Goal: Find specific page/section: Find specific page/section

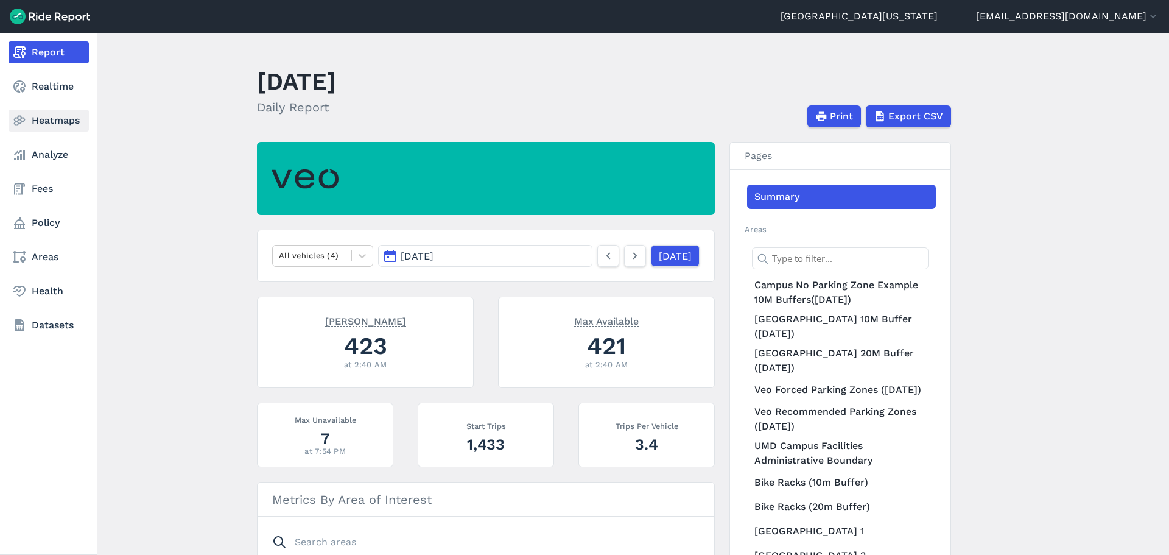
click at [53, 128] on link "Heatmaps" at bounding box center [49, 121] width 80 height 22
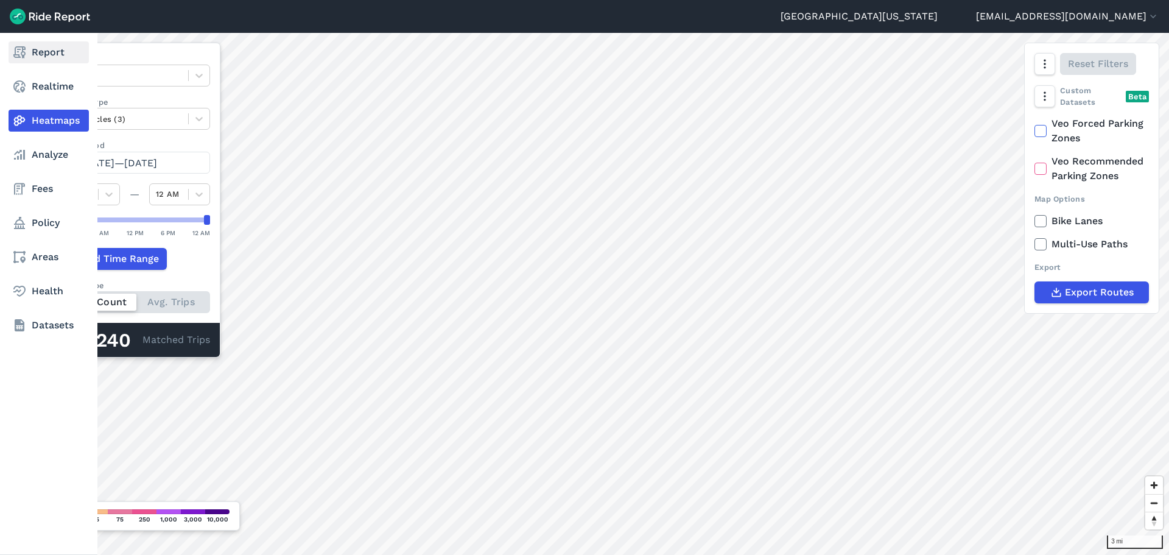
click at [55, 61] on link "Report" at bounding box center [49, 52] width 80 height 22
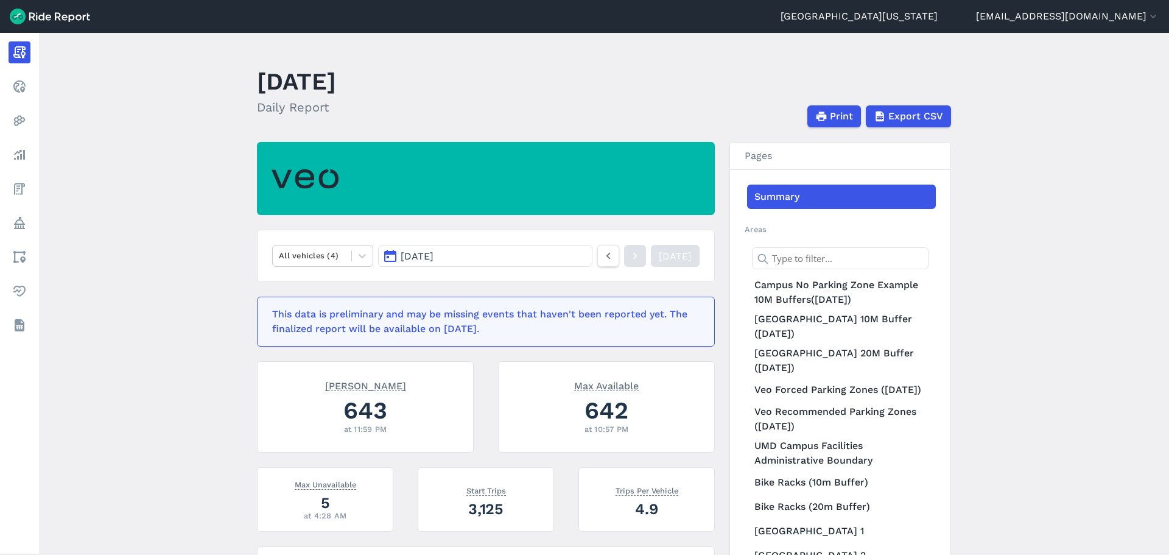
scroll to position [61, 0]
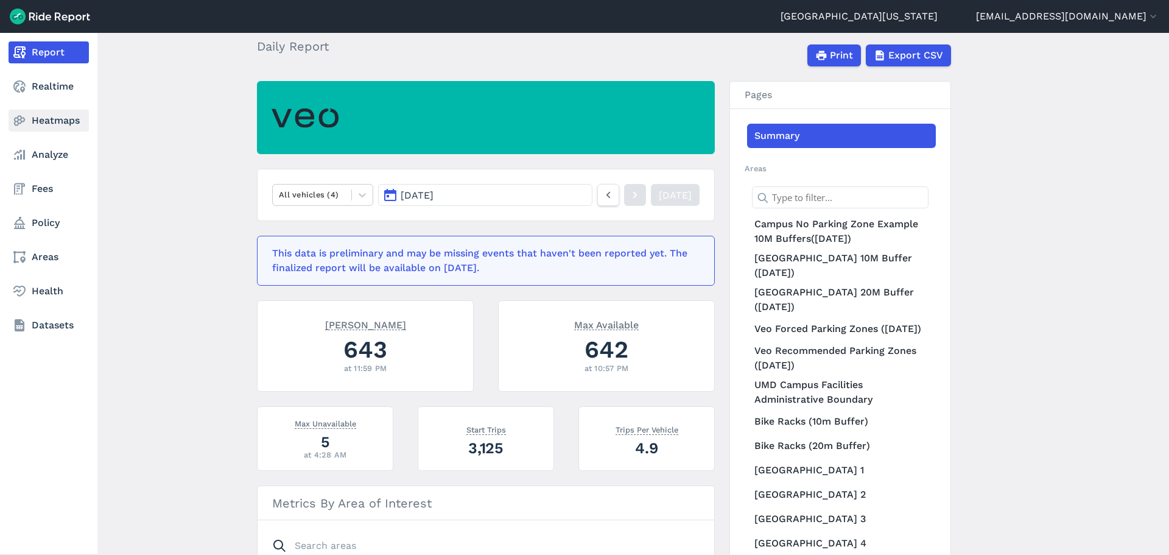
click at [41, 124] on link "Heatmaps" at bounding box center [49, 121] width 80 height 22
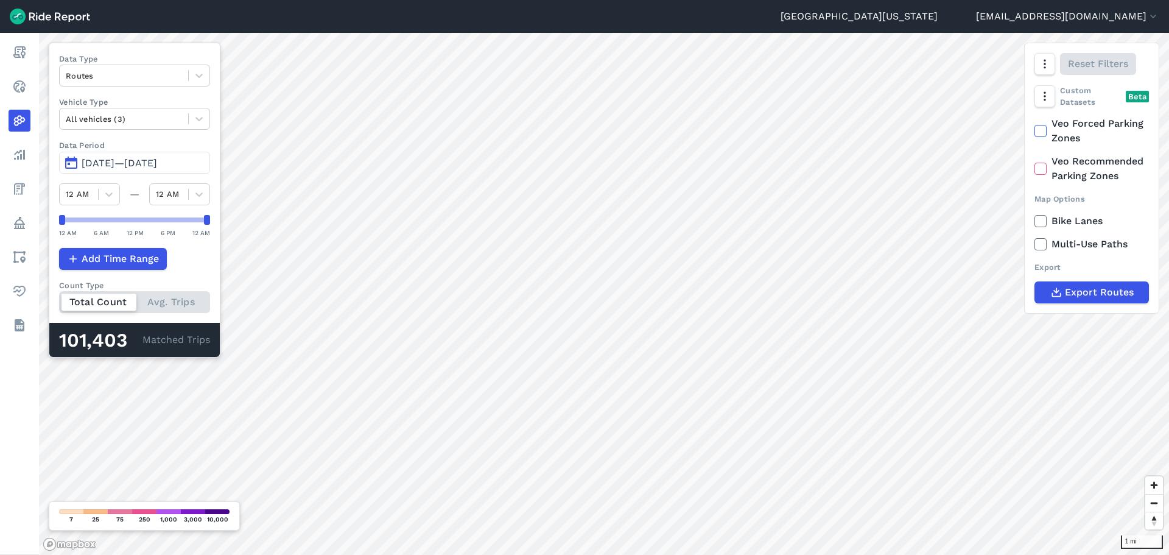
click at [116, 160] on span "[DATE]—[DATE]" at bounding box center [119, 163] width 75 height 12
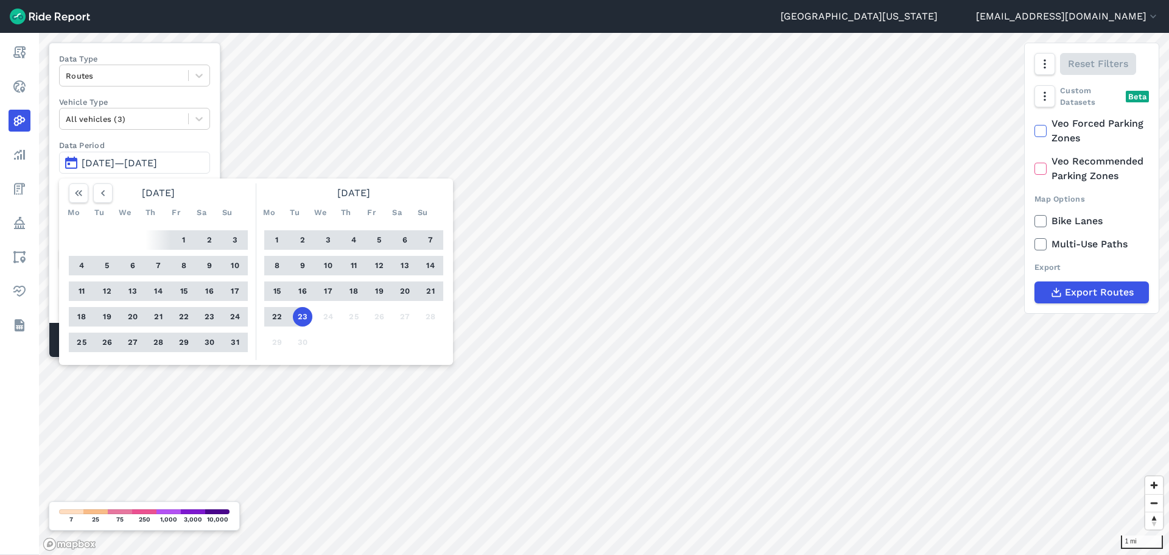
click at [272, 239] on button "1" at bounding box center [276, 239] width 19 height 19
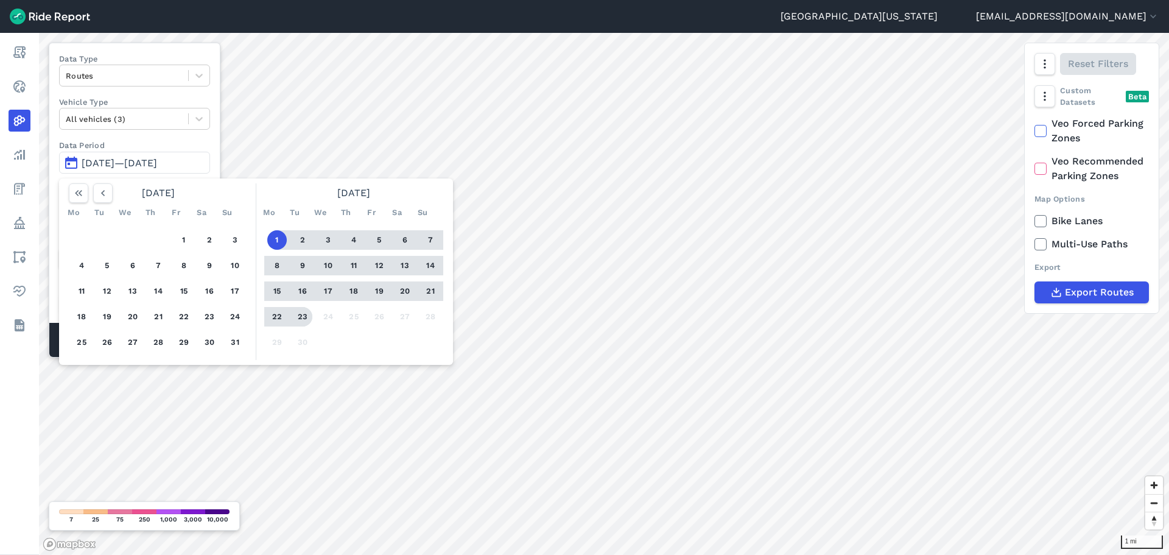
click at [304, 320] on button "23" at bounding box center [302, 316] width 19 height 19
